Goal: Navigation & Orientation: Find specific page/section

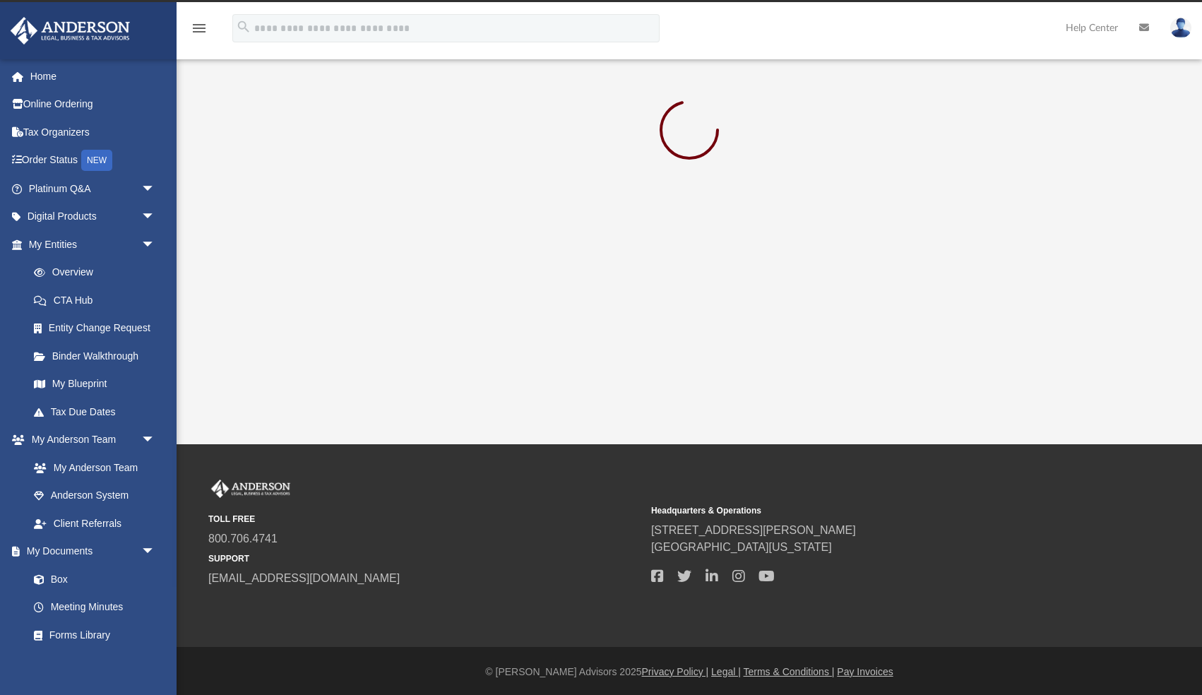
scroll to position [23, 0]
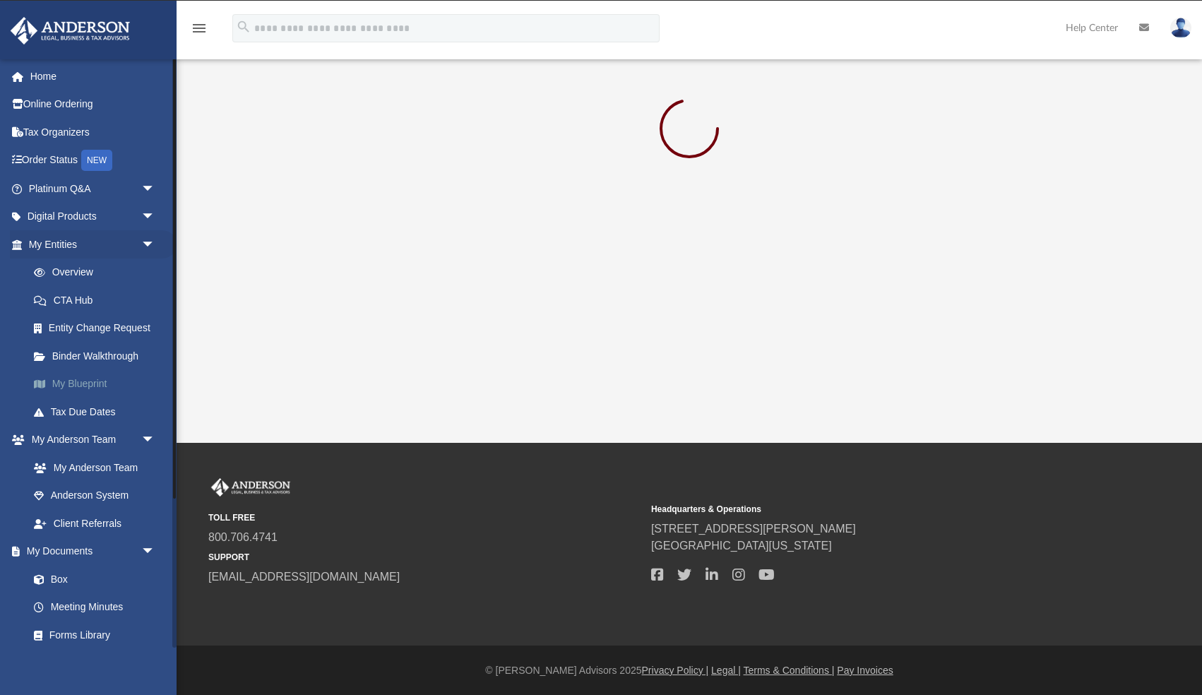
click at [59, 385] on link "My Blueprint" at bounding box center [98, 384] width 157 height 28
click at [69, 273] on link "Overview" at bounding box center [98, 273] width 157 height 28
click at [144, 182] on span "arrow_drop_down" at bounding box center [155, 188] width 28 height 29
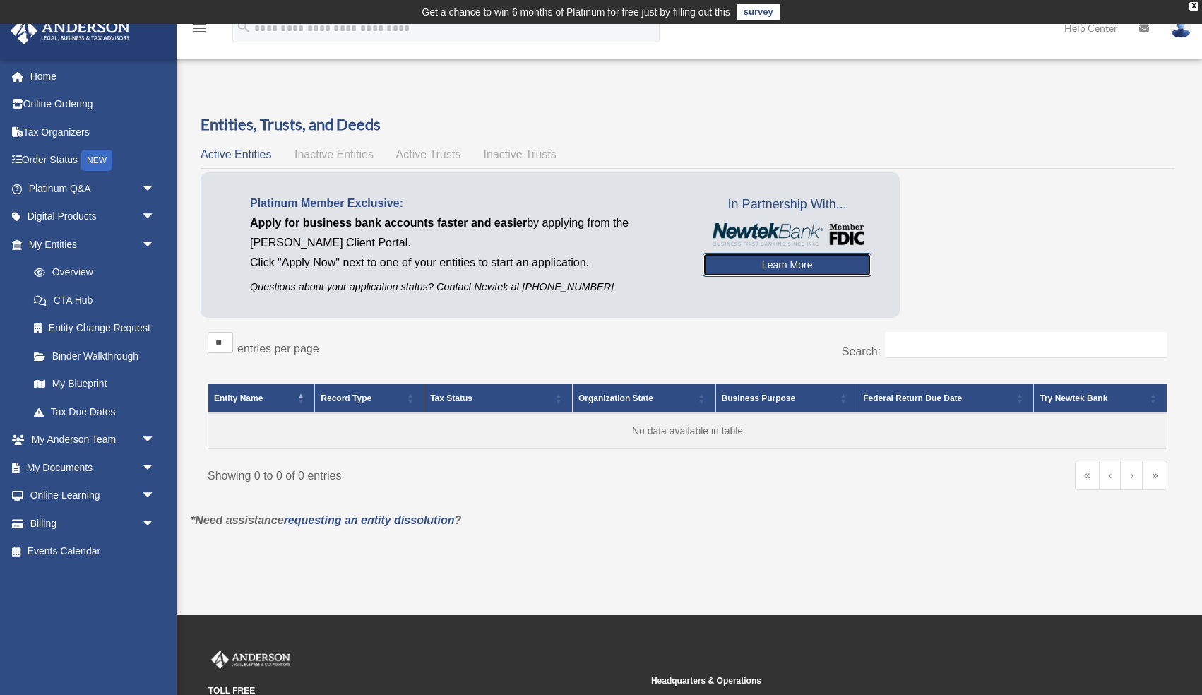
click at [714, 272] on link "Learn More" at bounding box center [787, 265] width 169 height 24
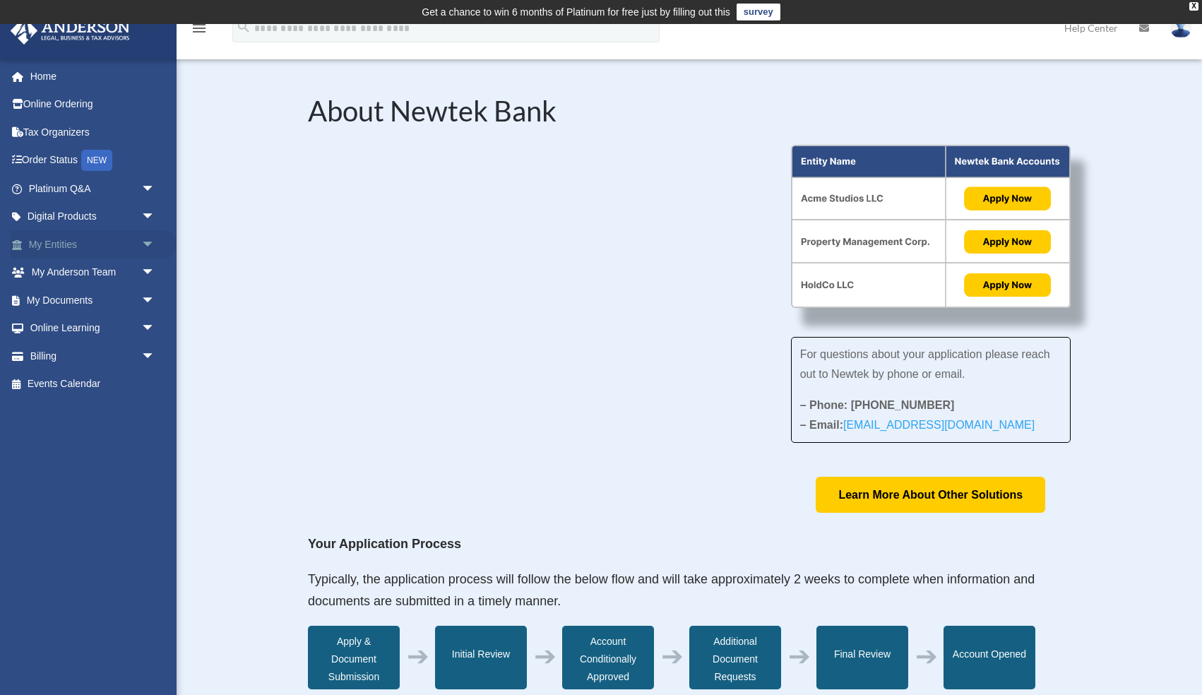
click at [147, 247] on span "arrow_drop_down" at bounding box center [155, 244] width 28 height 29
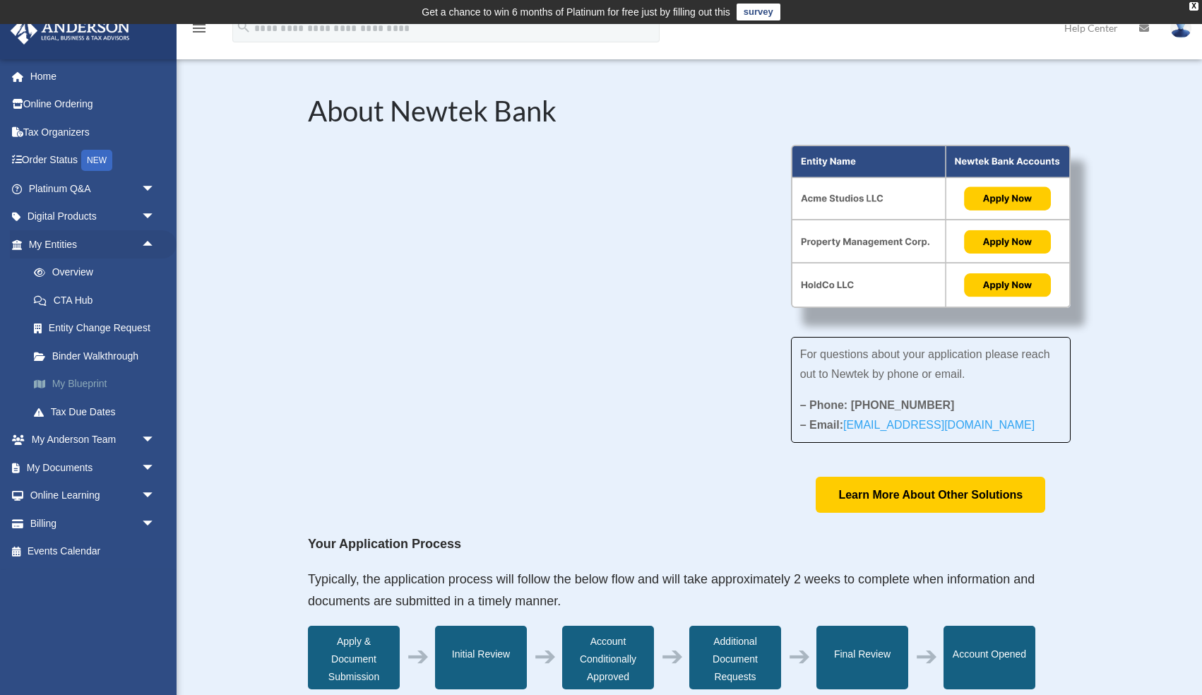
click at [97, 384] on link "My Blueprint" at bounding box center [98, 384] width 157 height 28
